Goal: Task Accomplishment & Management: Use online tool/utility

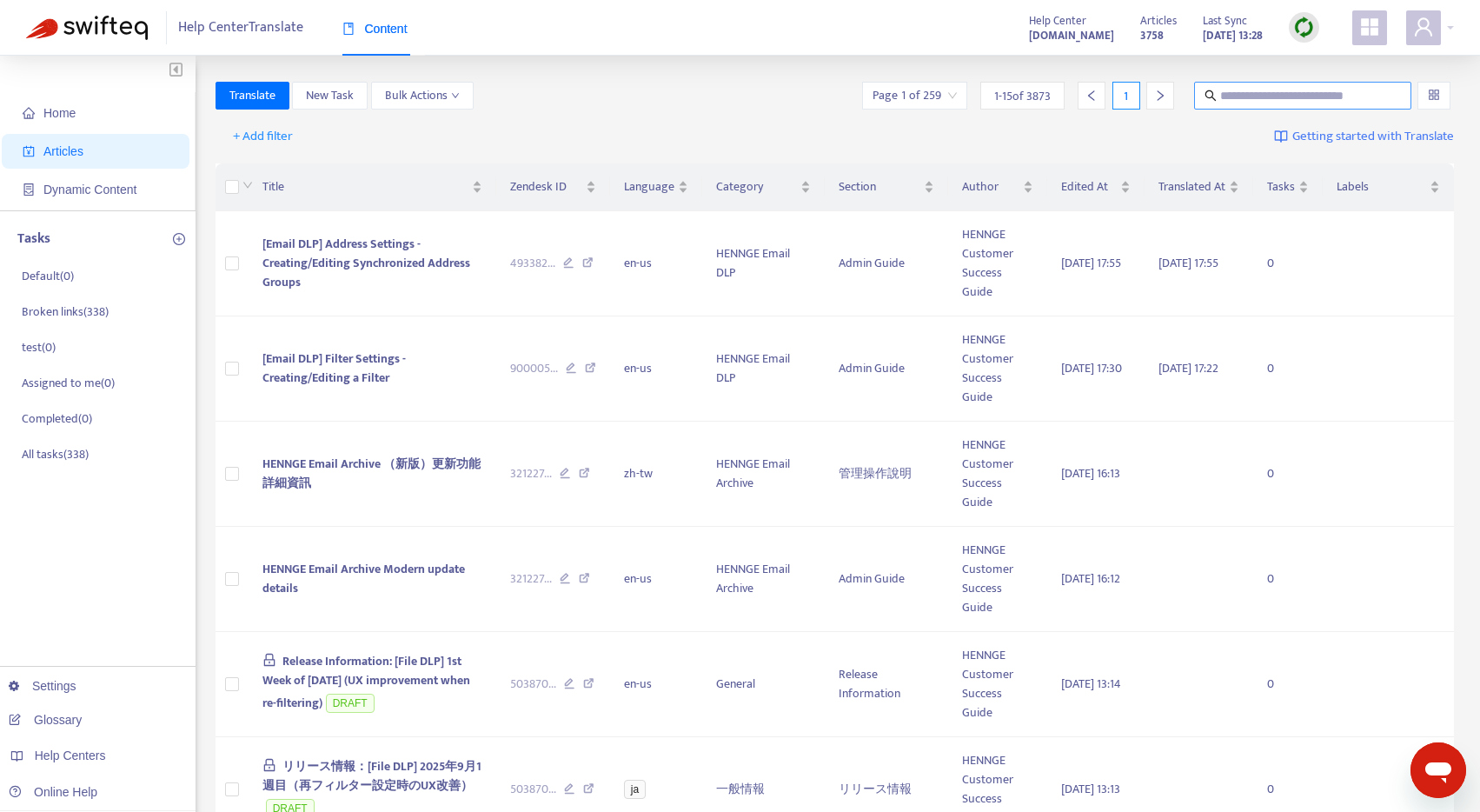
click at [1223, 96] on input "text" at bounding box center [1304, 96] width 167 height 19
paste input "**********"
type input "**********"
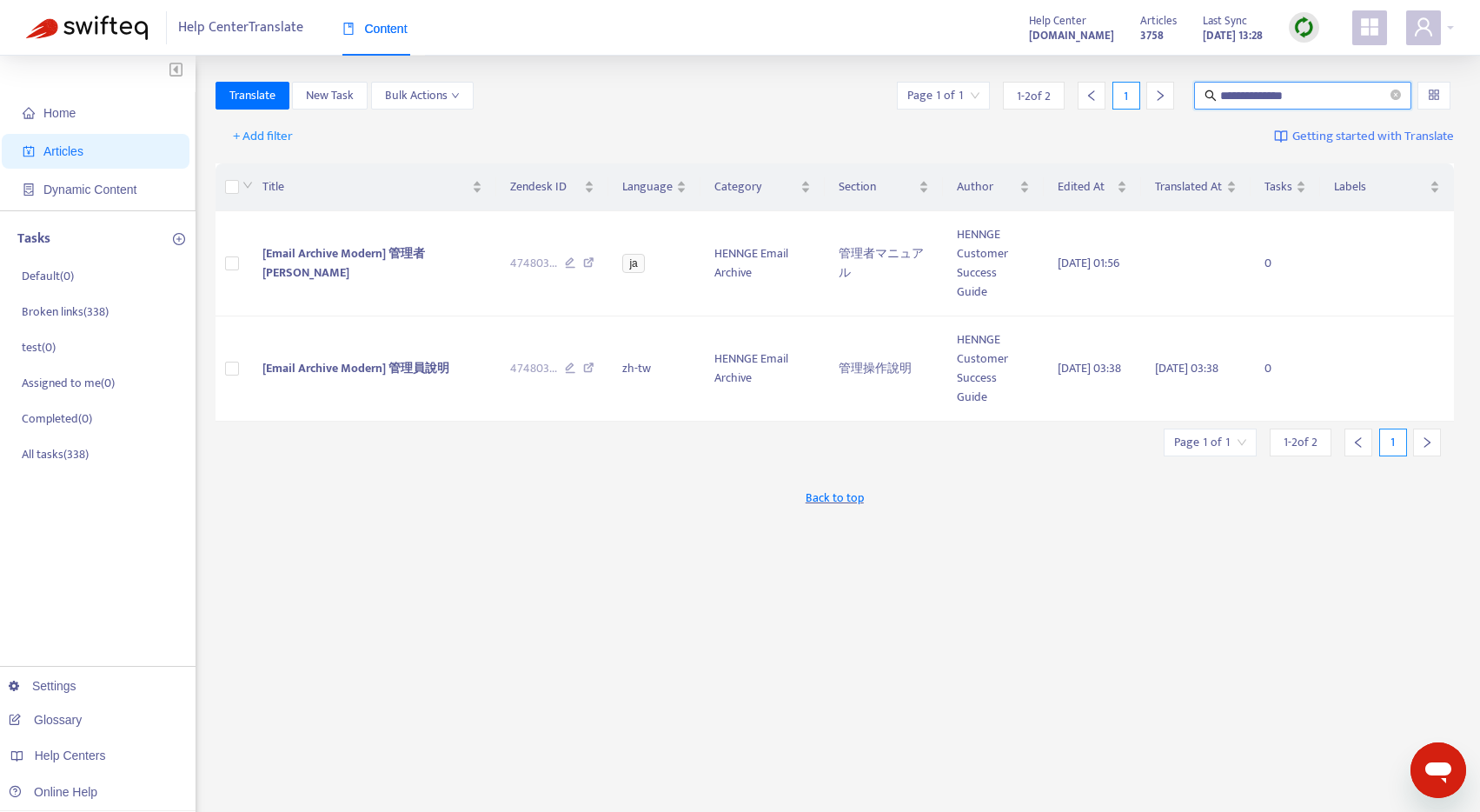
click at [593, 552] on div "**********" at bounding box center [835, 590] width 1239 height 1017
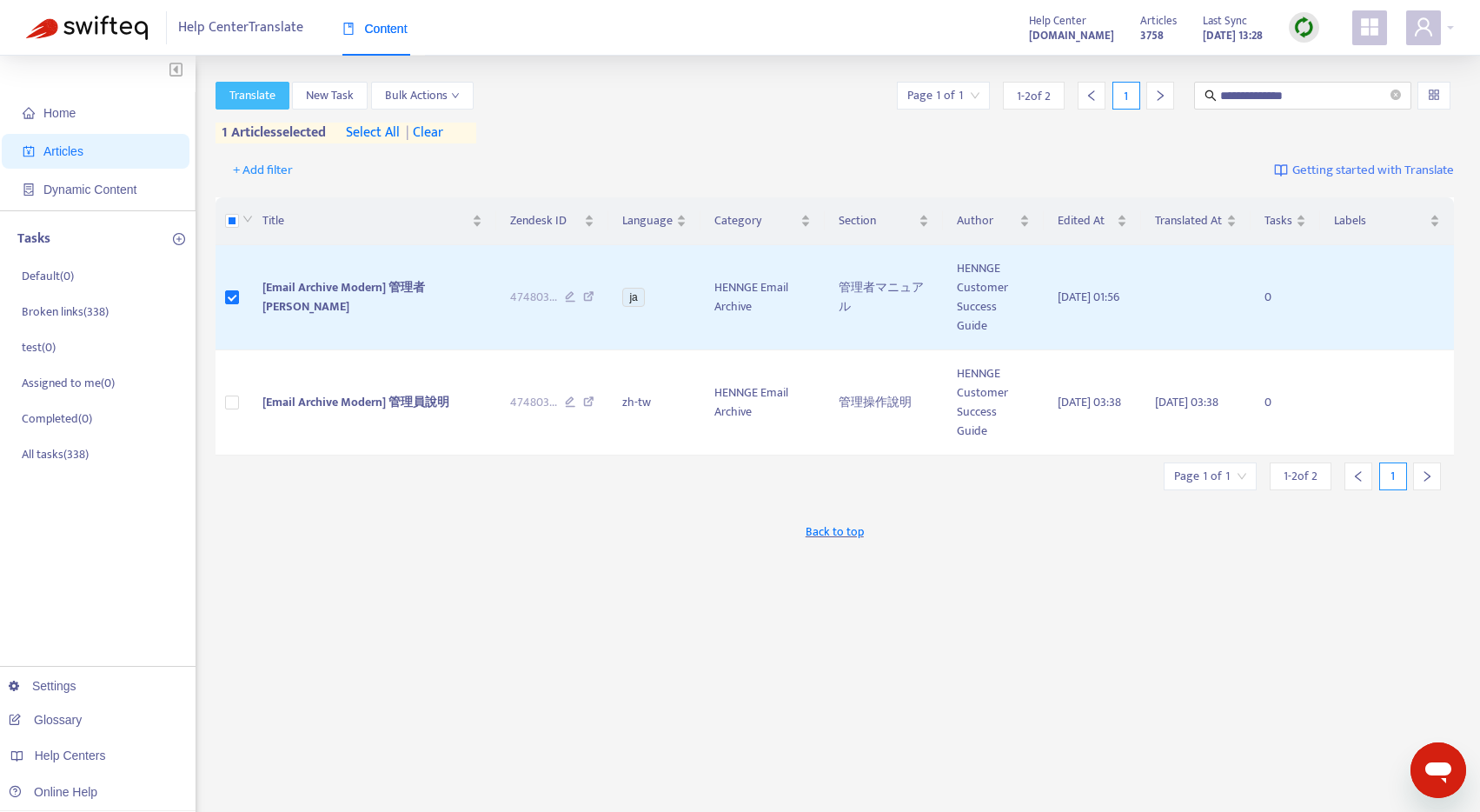
click at [243, 96] on span "Translate" at bounding box center [253, 96] width 46 height 19
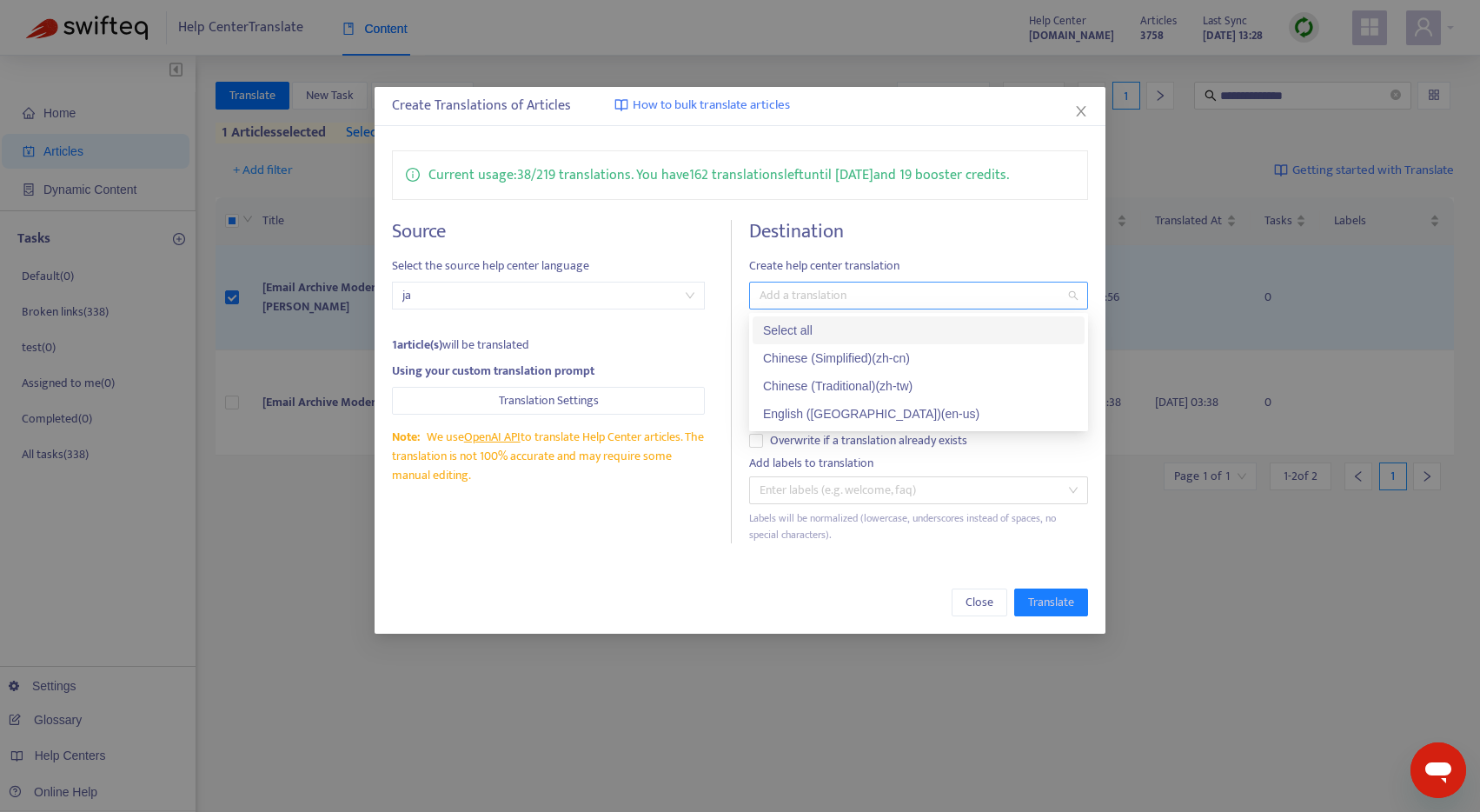
click at [776, 285] on div at bounding box center [909, 295] width 313 height 21
click at [800, 412] on div "English ([GEOGRAPHIC_DATA]) ( en-us )" at bounding box center [919, 413] width 311 height 19
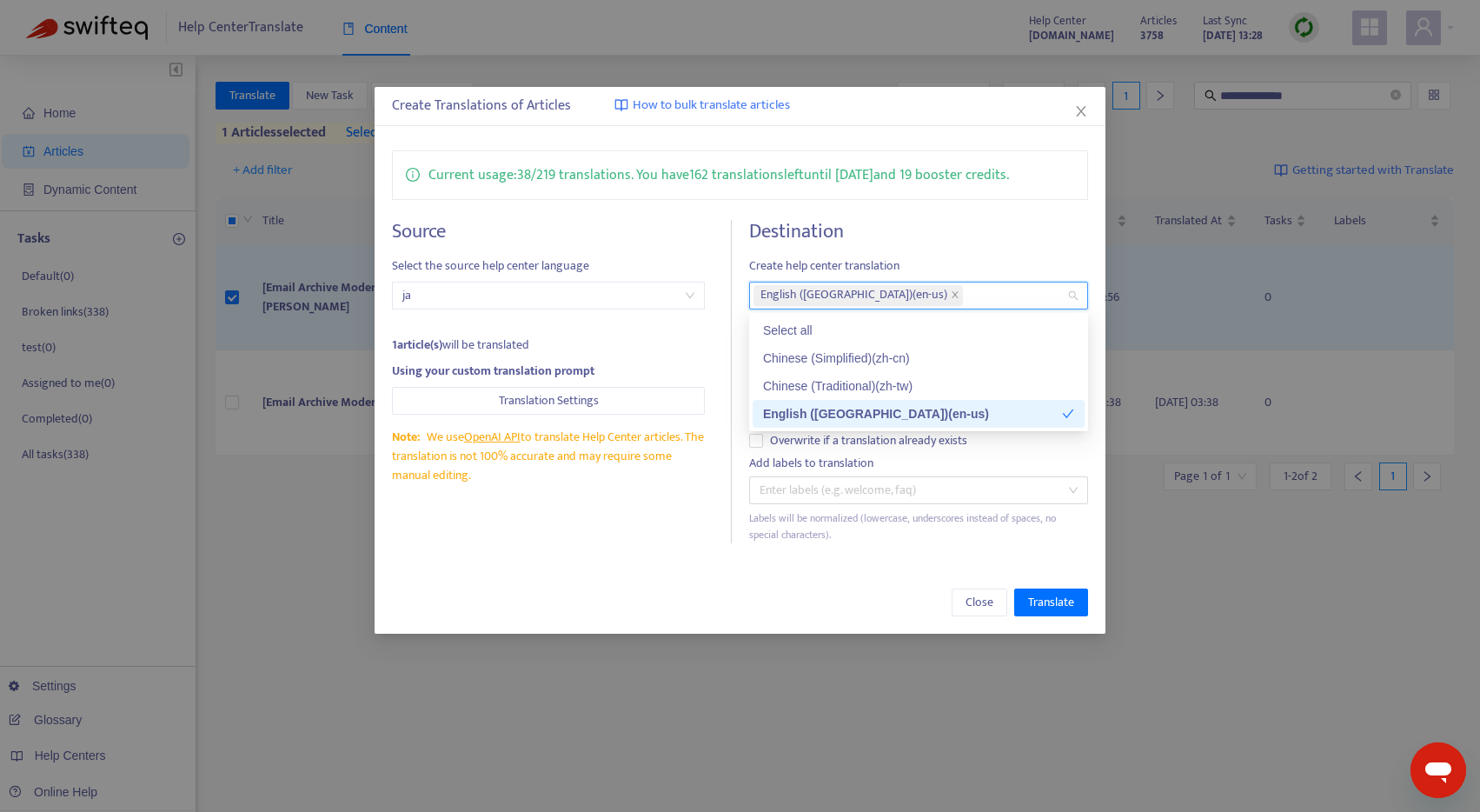
click at [626, 543] on div "Current usage: 38 / 219 translations . You have 162 translations left until [DA…" at bounding box center [740, 346] width 731 height 427
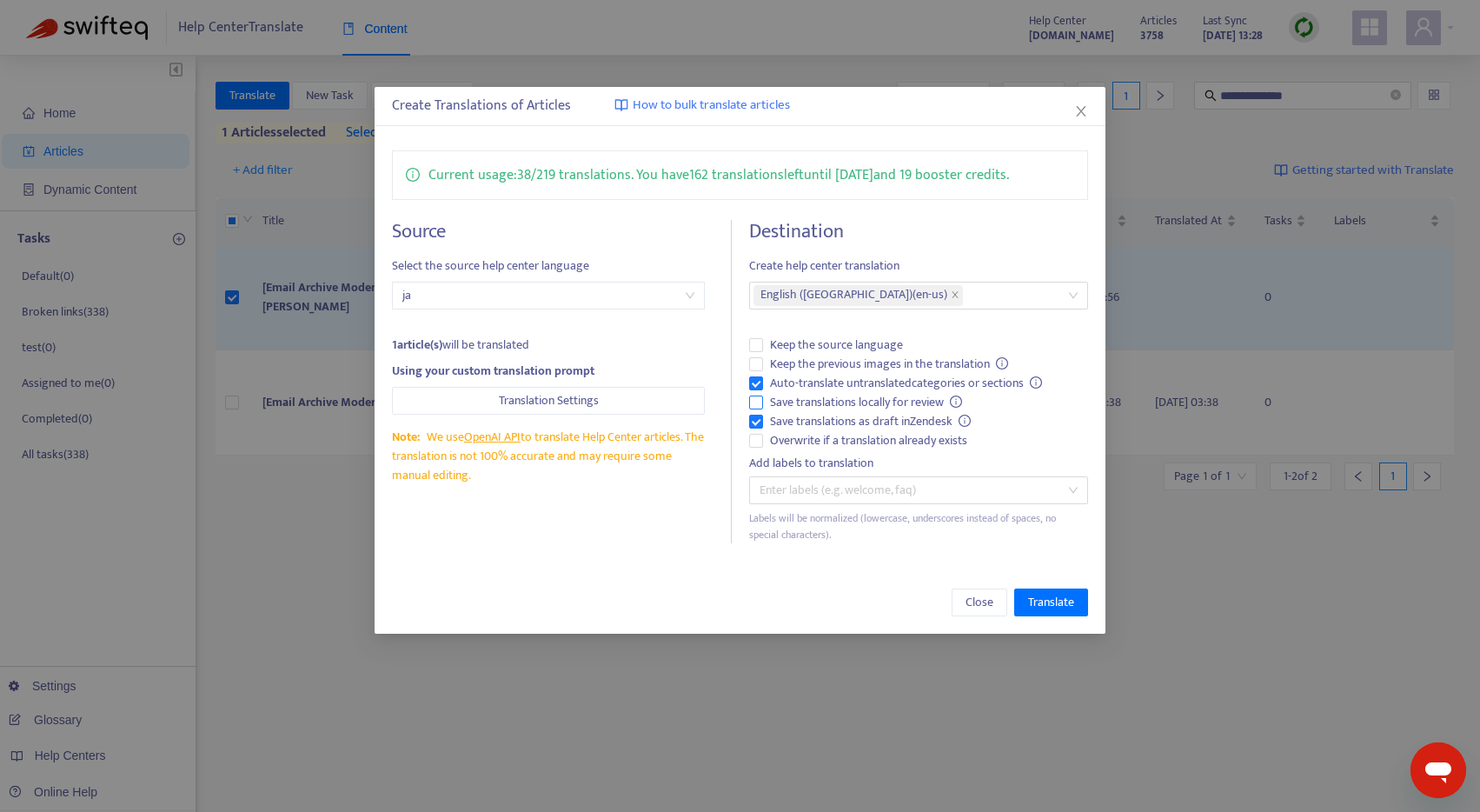
click at [797, 405] on span "Save translations locally for review" at bounding box center [866, 402] width 207 height 19
click at [1036, 603] on span "Translate" at bounding box center [1051, 602] width 46 height 19
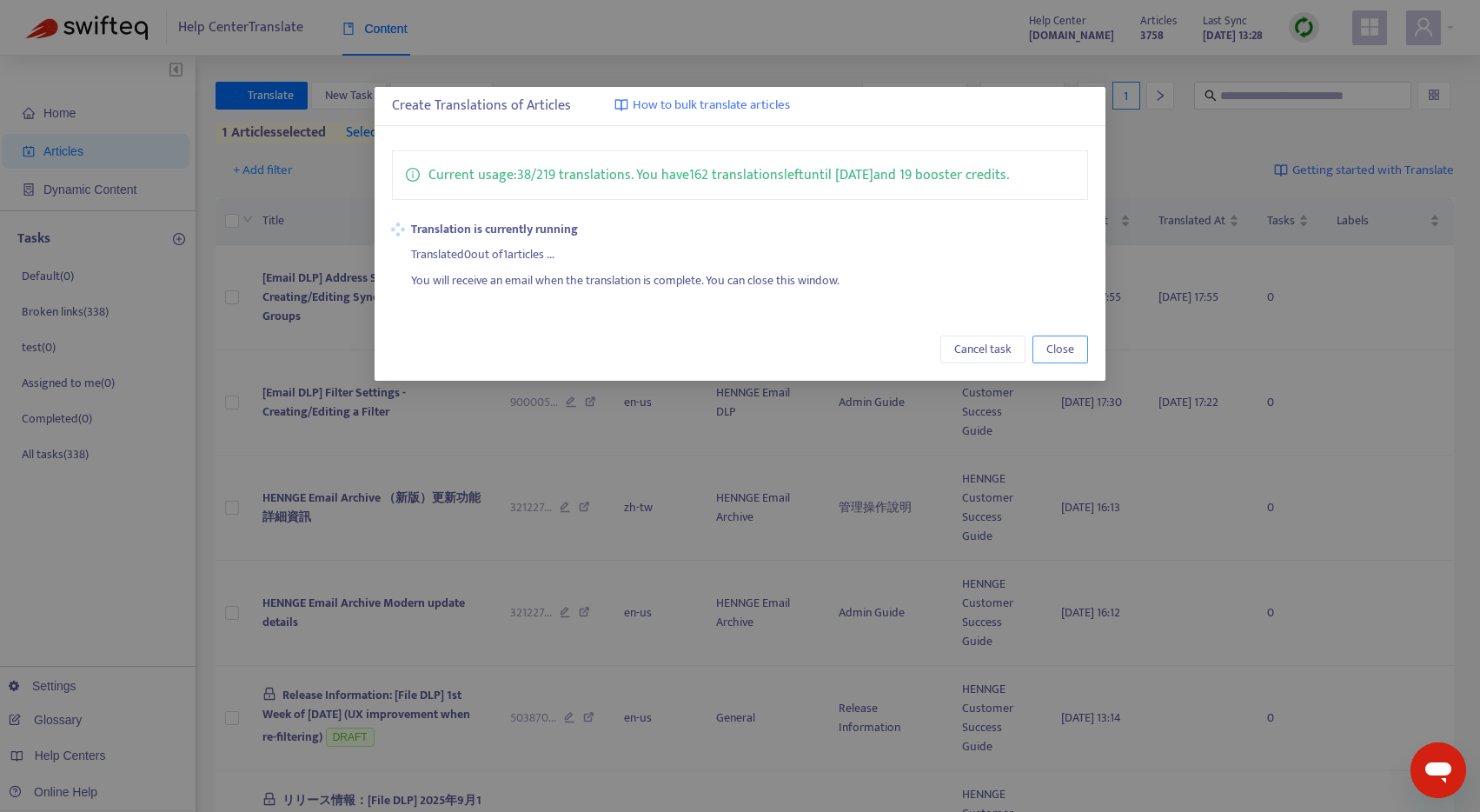
click at [1062, 358] on span "Close" at bounding box center [1060, 349] width 28 height 19
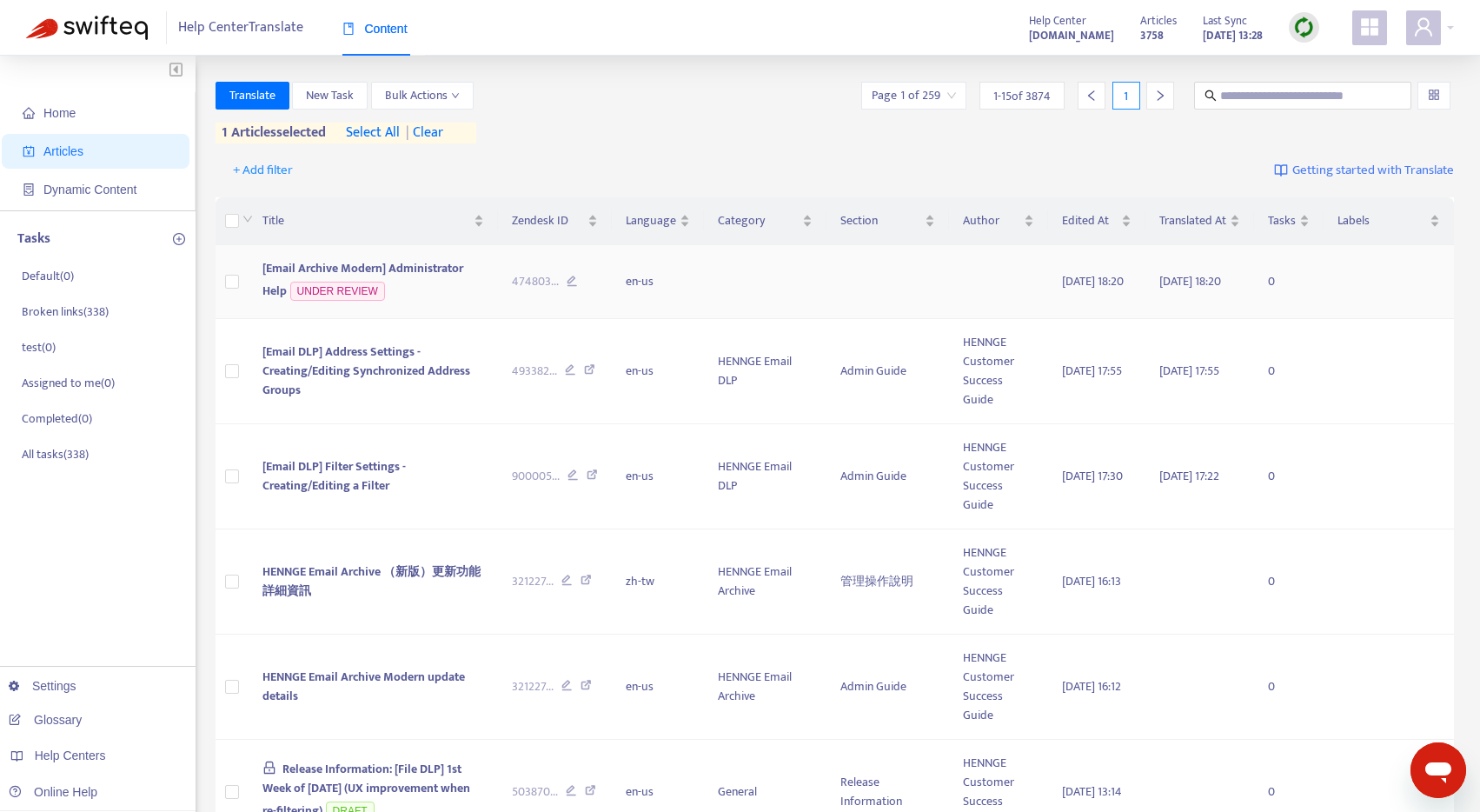
click at [367, 280] on span "[Email Archive Modern] Administrator Help" at bounding box center [363, 279] width 201 height 42
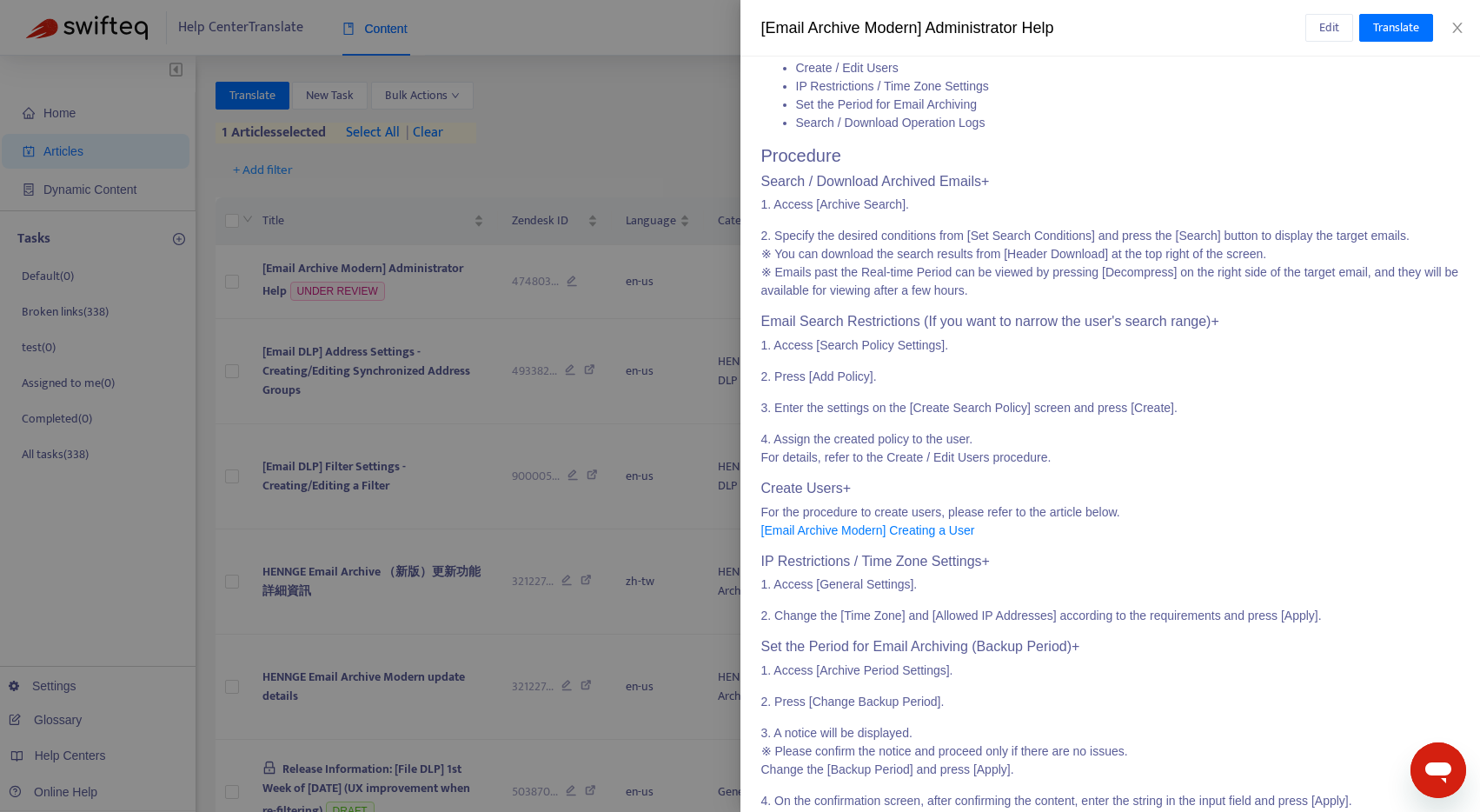
scroll to position [785, 0]
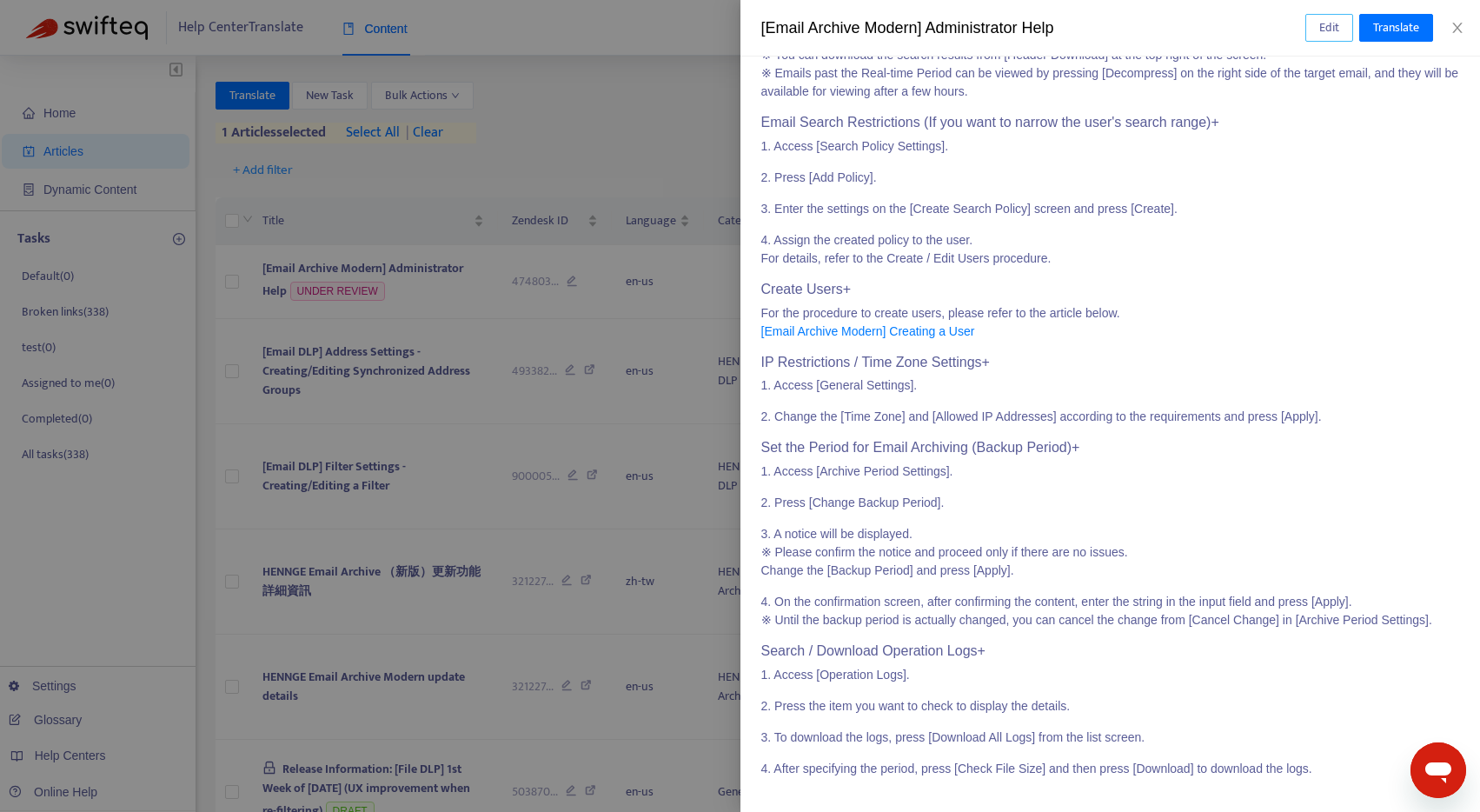
click at [1316, 26] on button "Edit" at bounding box center [1329, 28] width 48 height 28
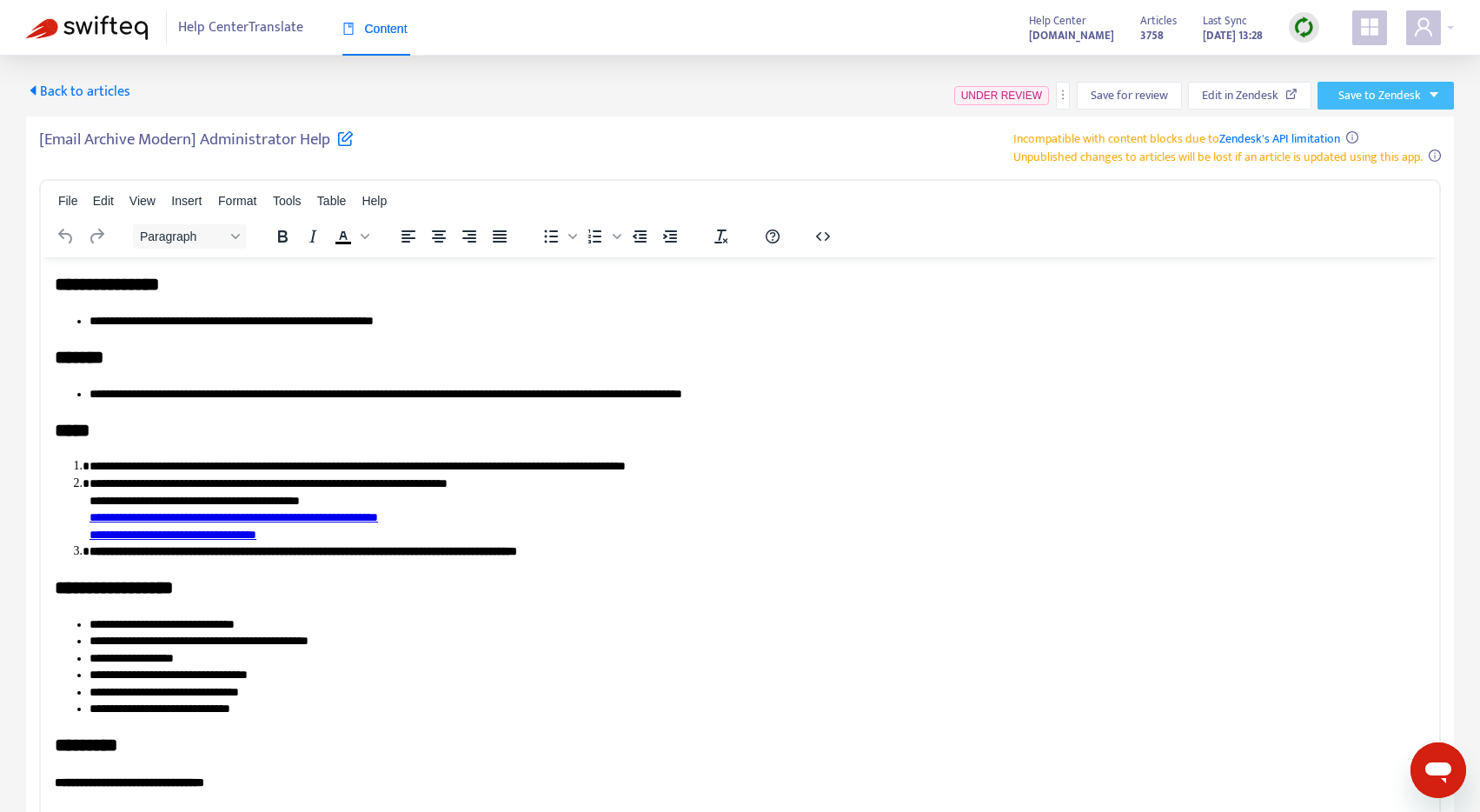
click at [1396, 88] on span "Save to Zendesk" at bounding box center [1380, 96] width 83 height 19
click at [1374, 132] on span "Publish" at bounding box center [1365, 130] width 66 height 19
